Goal: Task Accomplishment & Management: Manage account settings

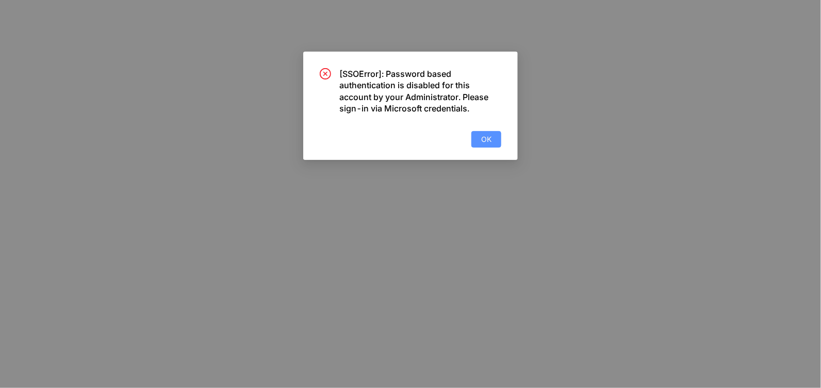
click at [492, 140] on button "OK" at bounding box center [486, 139] width 30 height 16
click at [478, 138] on button "OK" at bounding box center [486, 139] width 30 height 16
